Goal: Transaction & Acquisition: Purchase product/service

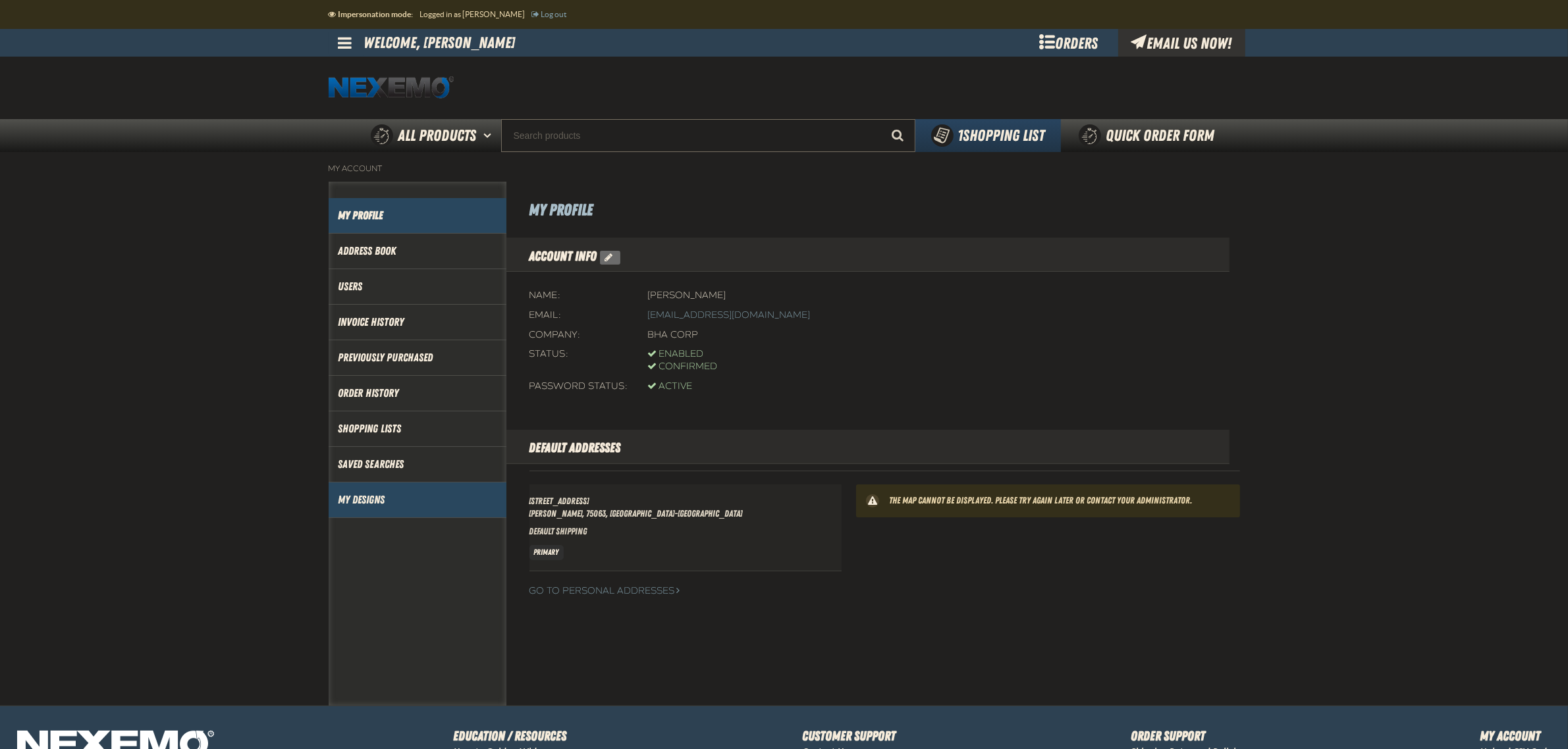
click at [379, 502] on link "My Designs" at bounding box center [417, 500] width 158 height 15
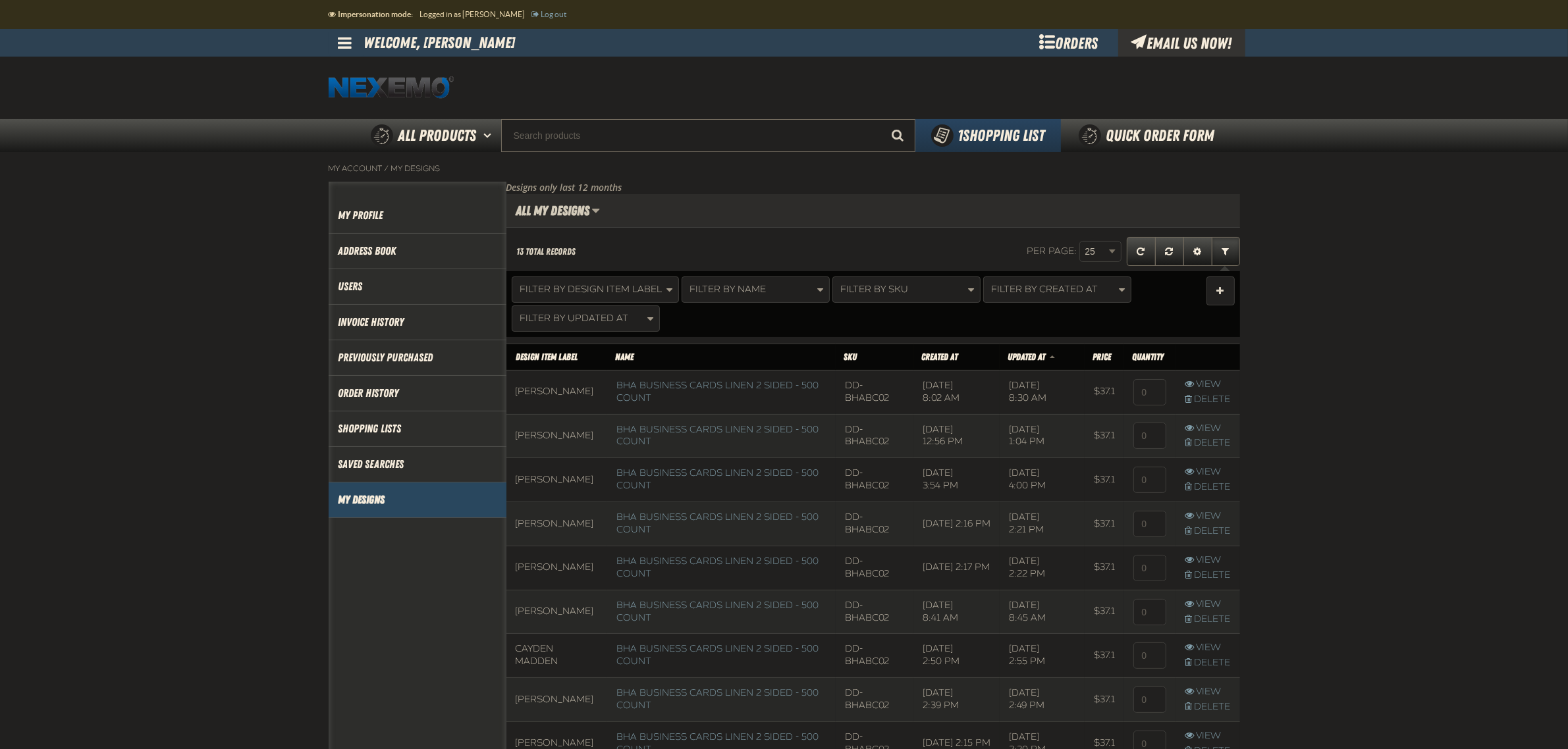
scroll to position [1, 1]
click at [1149, 385] on input at bounding box center [1149, 392] width 33 height 27
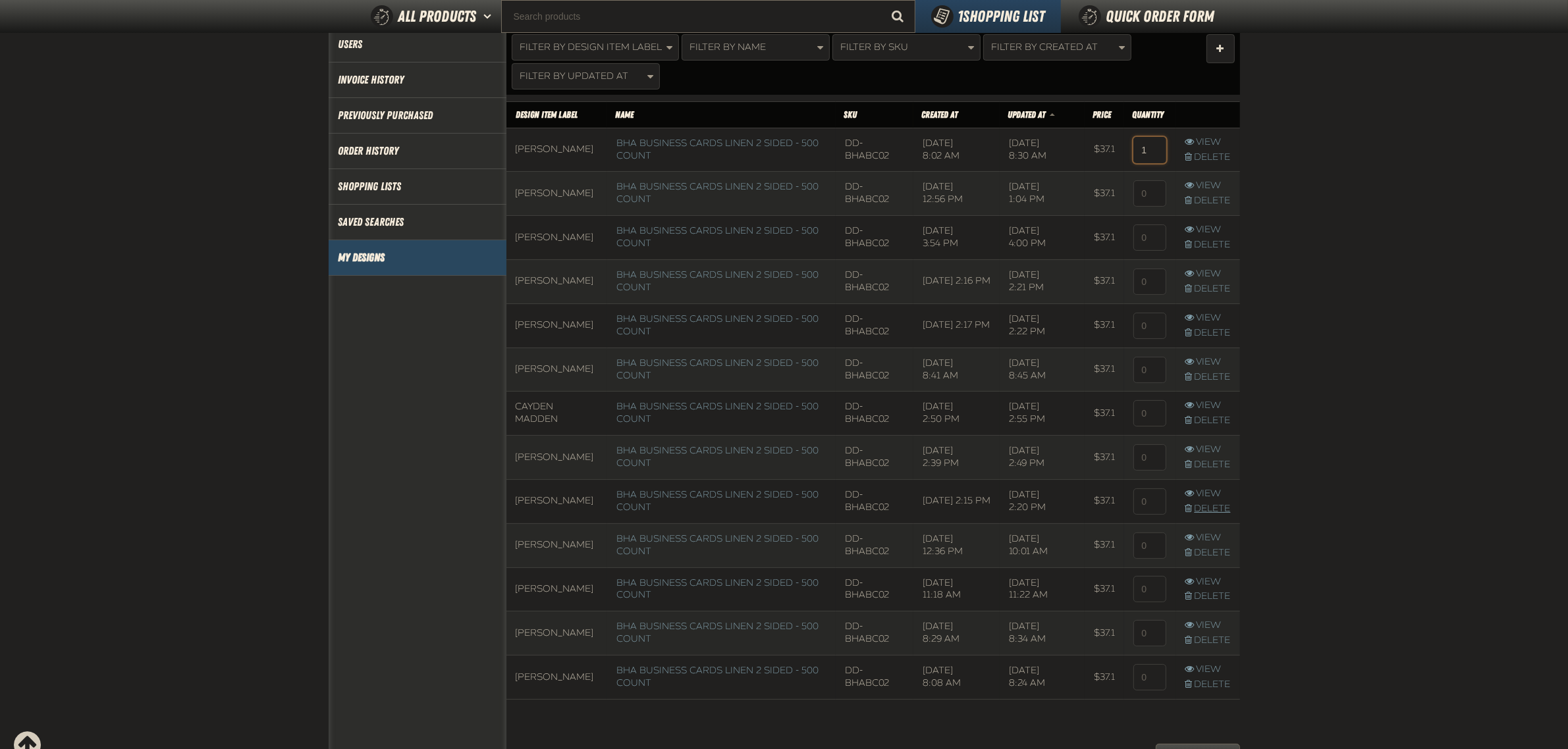
scroll to position [485, 0]
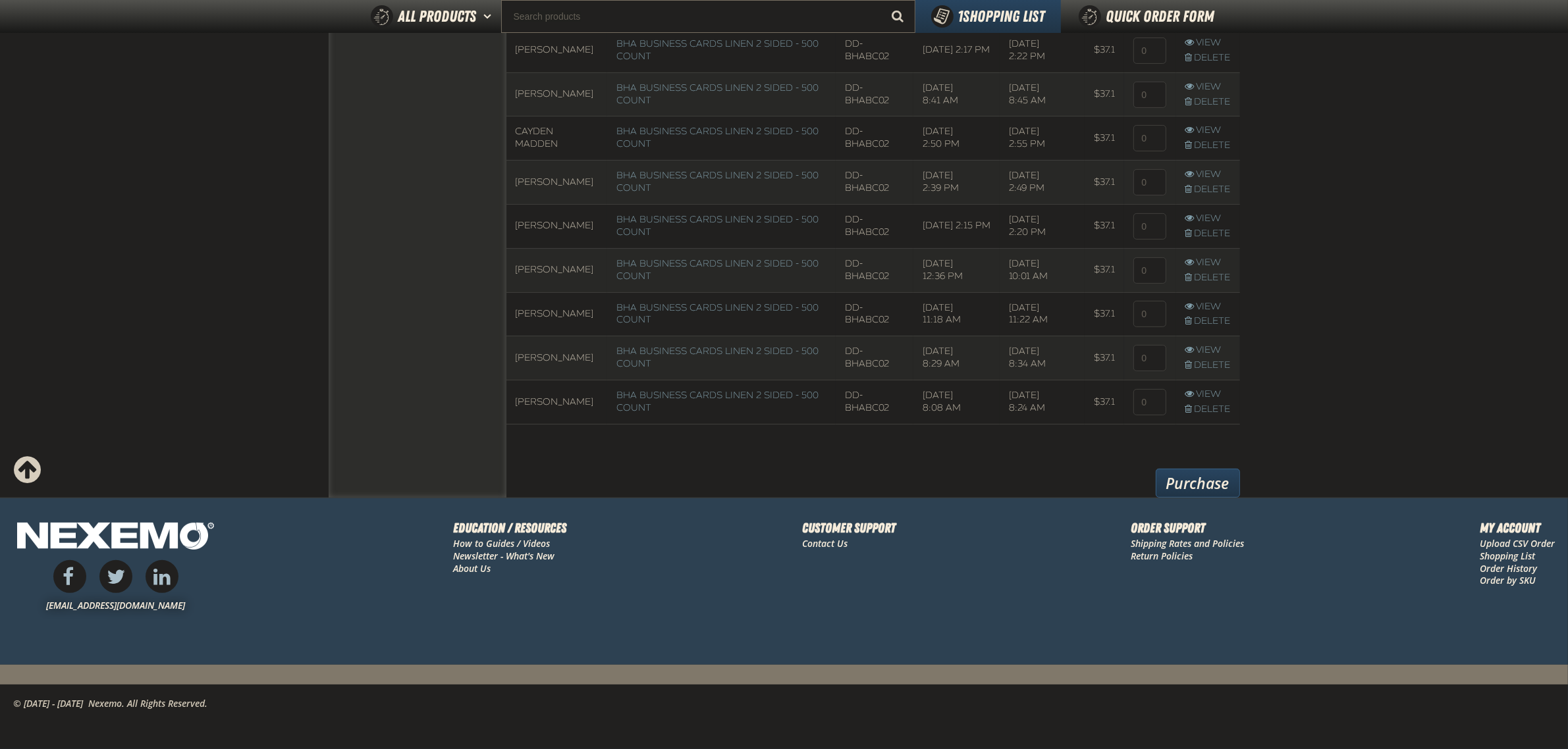
type input "1"
click at [1229, 470] on link "Purchase" at bounding box center [1198, 483] width 84 height 29
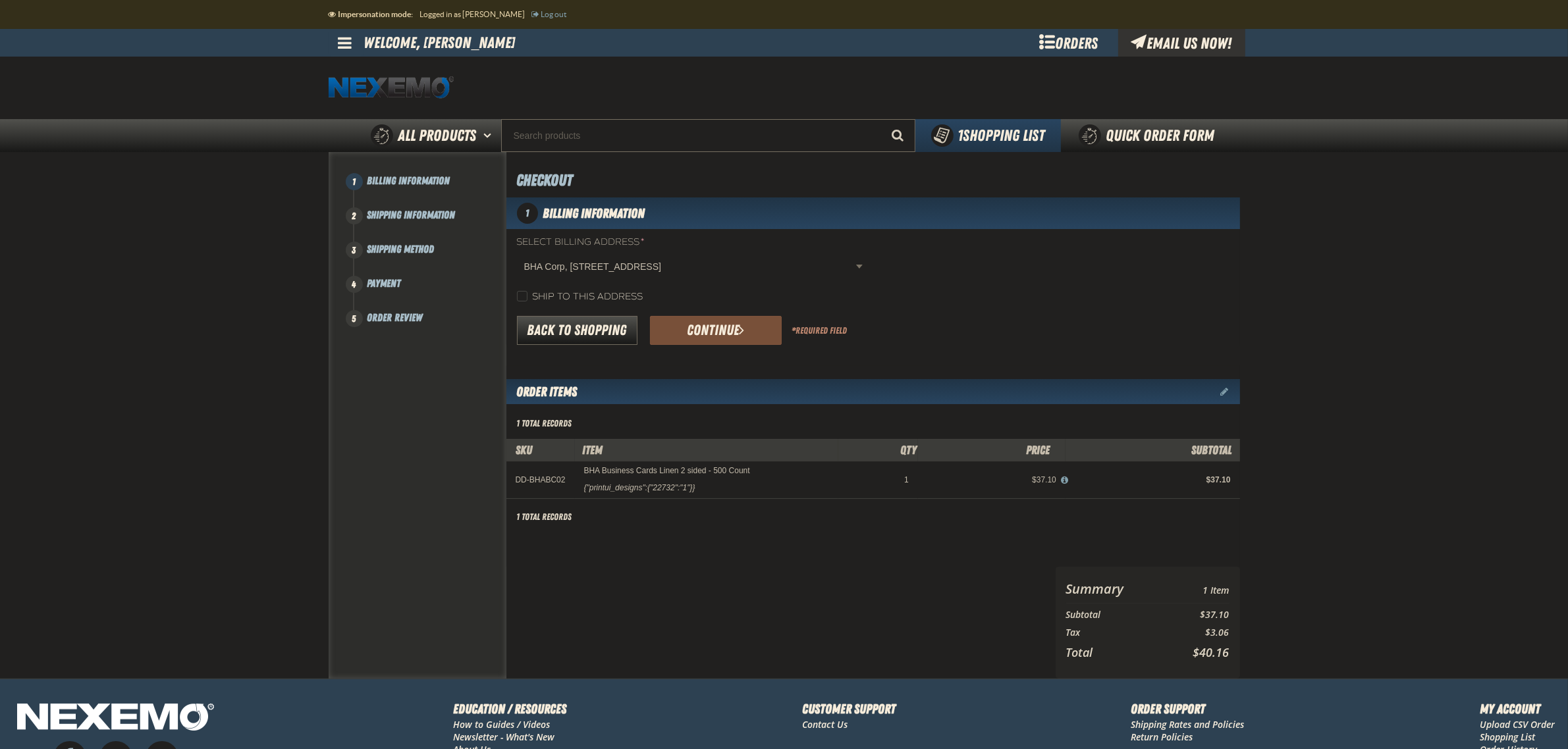
click at [757, 331] on button "Continue" at bounding box center [716, 330] width 132 height 29
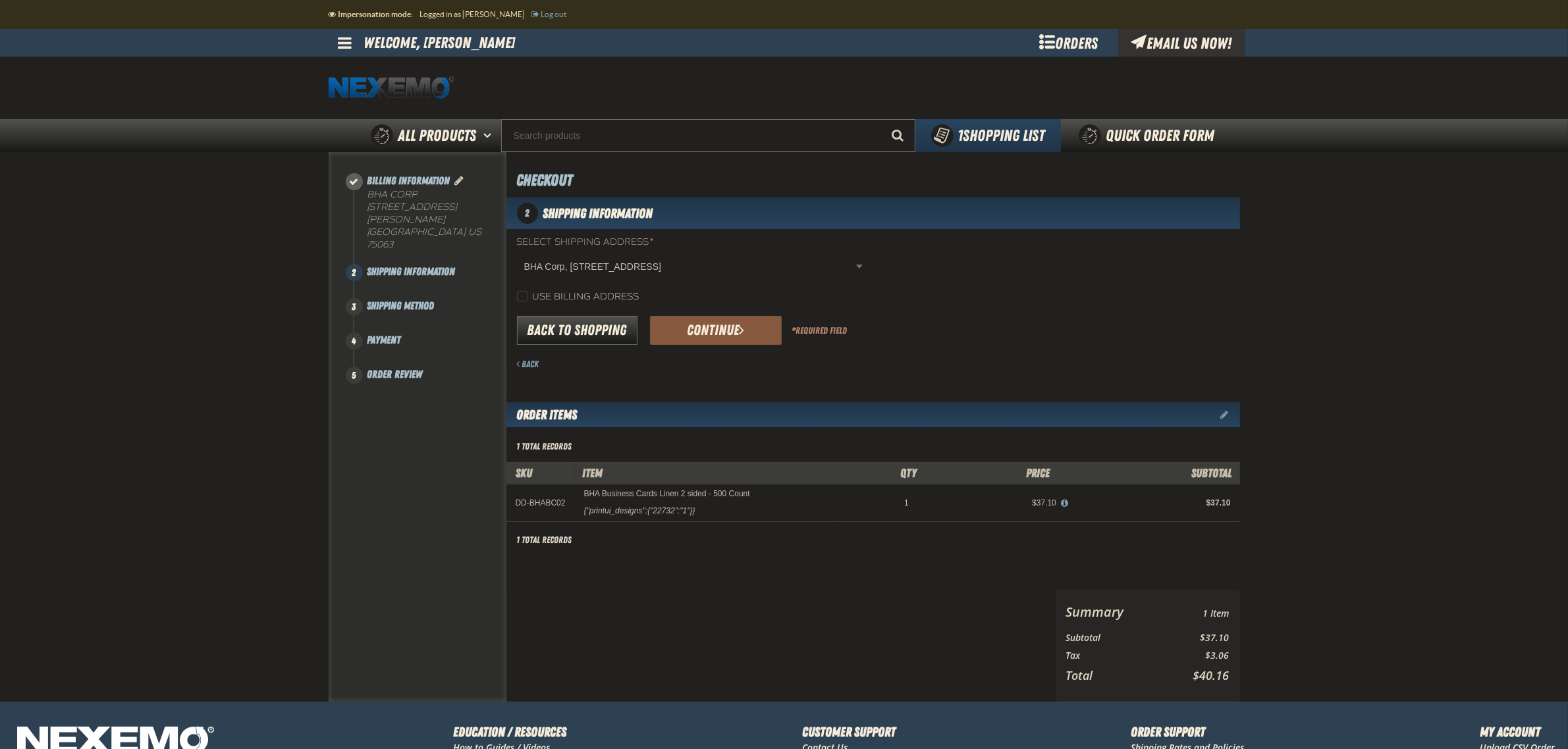
click at [757, 331] on button "Continue" at bounding box center [716, 330] width 132 height 29
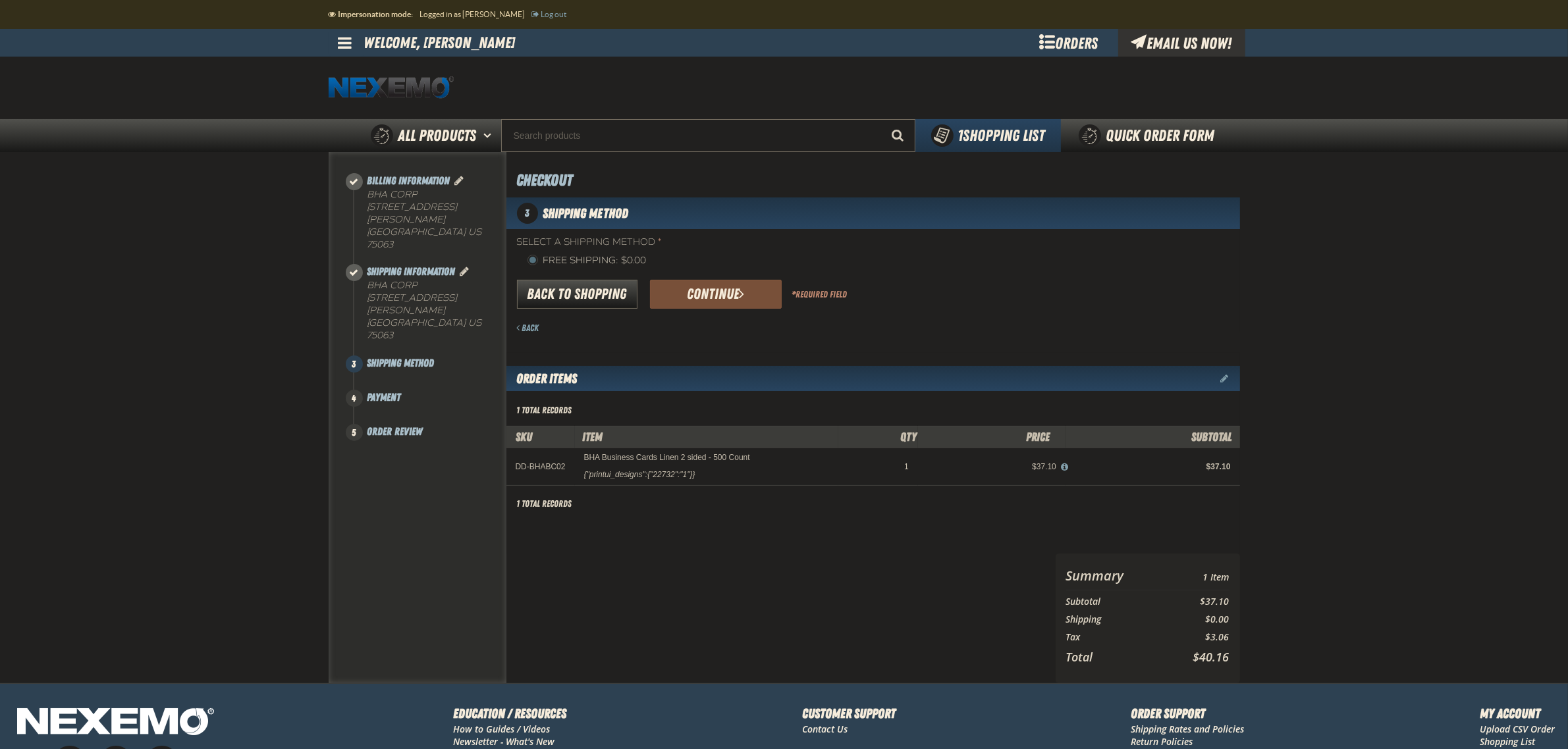
click at [742, 295] on span "submit" at bounding box center [741, 293] width 5 height 14
